Goal: Find specific page/section: Find specific page/section

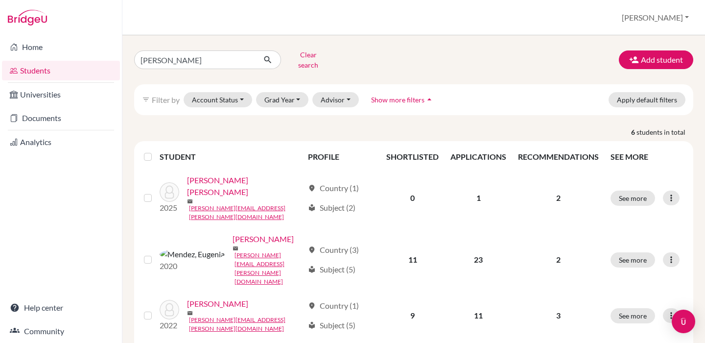
click at [143, 59] on input "[PERSON_NAME]" at bounding box center [194, 59] width 121 height 19
type input "salav"
click at [268, 56] on button "submit" at bounding box center [268, 59] width 26 height 19
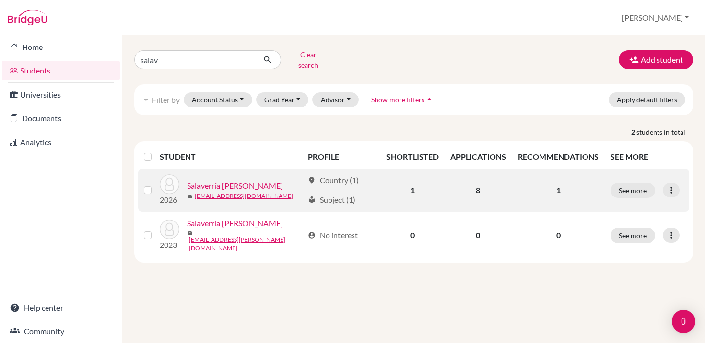
click at [268, 180] on link "Salaverría [PERSON_NAME]" at bounding box center [235, 186] width 96 height 12
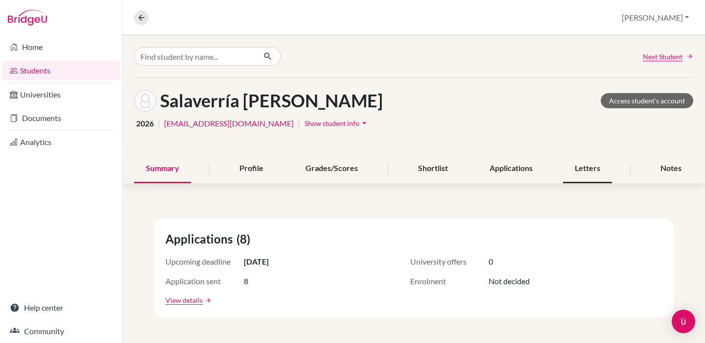
click at [579, 161] on div "Letters" at bounding box center [587, 168] width 49 height 29
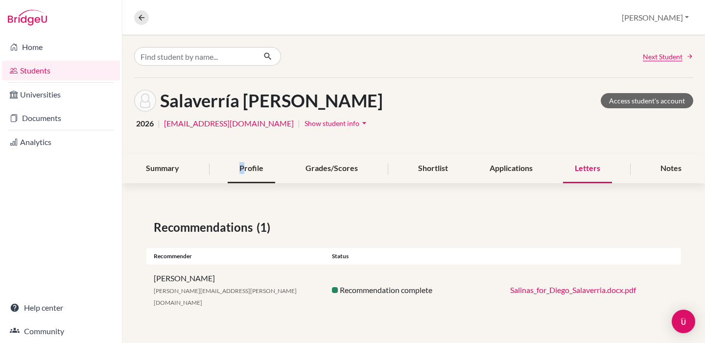
click at [242, 165] on div "Profile" at bounding box center [251, 168] width 47 height 29
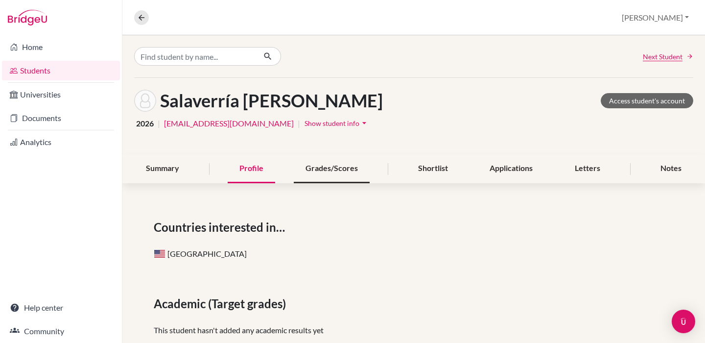
click at [353, 172] on div "Grades/Scores" at bounding box center [332, 168] width 76 height 29
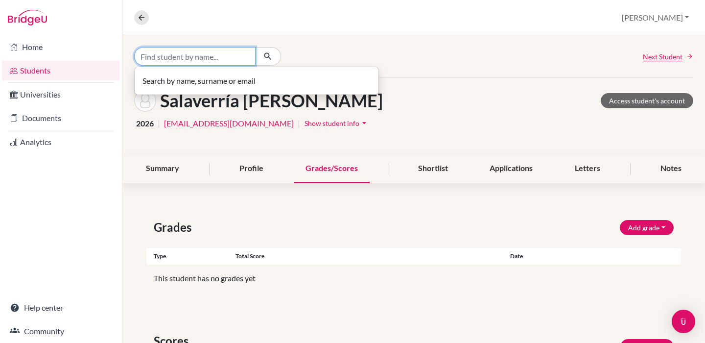
click at [185, 65] on input "Find student by name..." at bounding box center [194, 56] width 121 height 19
type input "[DEMOGRAPHIC_DATA]"
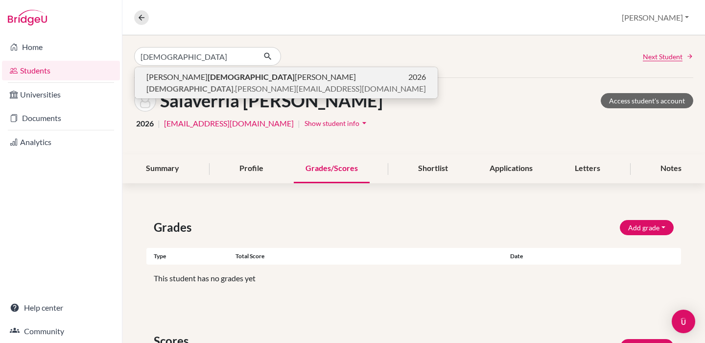
click at [209, 81] on b "[DEMOGRAPHIC_DATA]" at bounding box center [250, 76] width 87 height 9
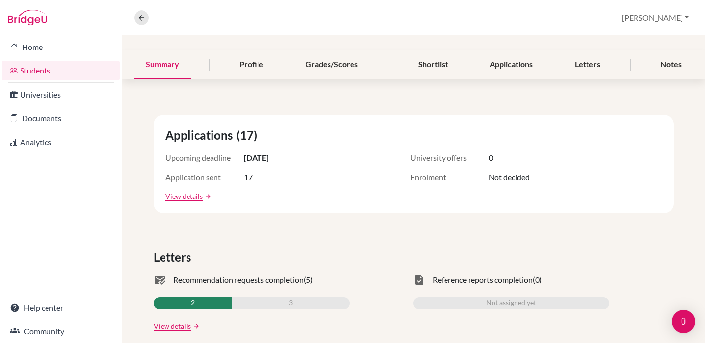
scroll to position [132, 0]
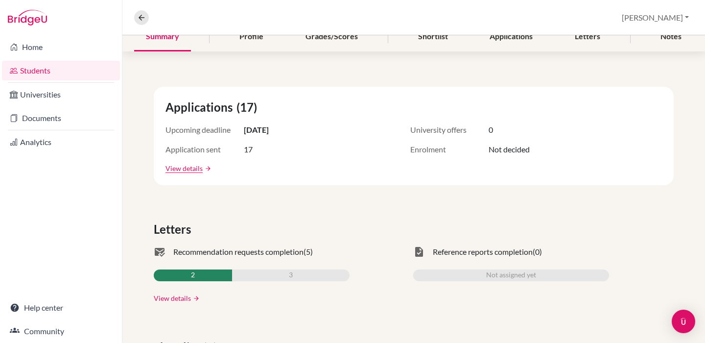
click at [184, 300] on link "View details" at bounding box center [172, 298] width 37 height 10
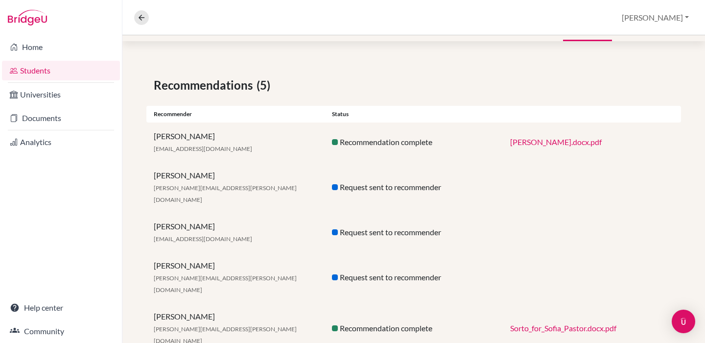
scroll to position [141, 0]
